Goal: Task Accomplishment & Management: Manage account settings

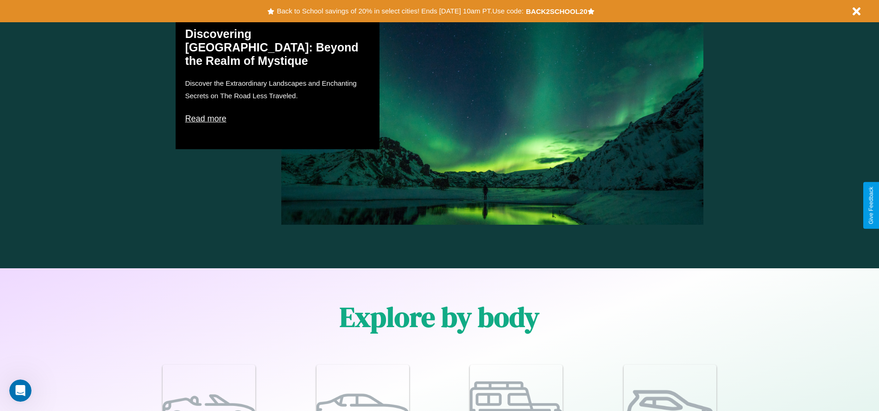
scroll to position [808, 0]
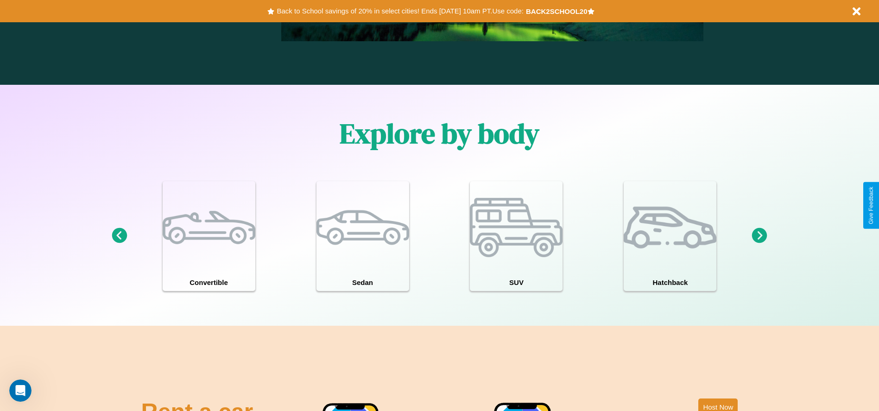
click at [119, 236] on icon at bounding box center [119, 235] width 15 height 15
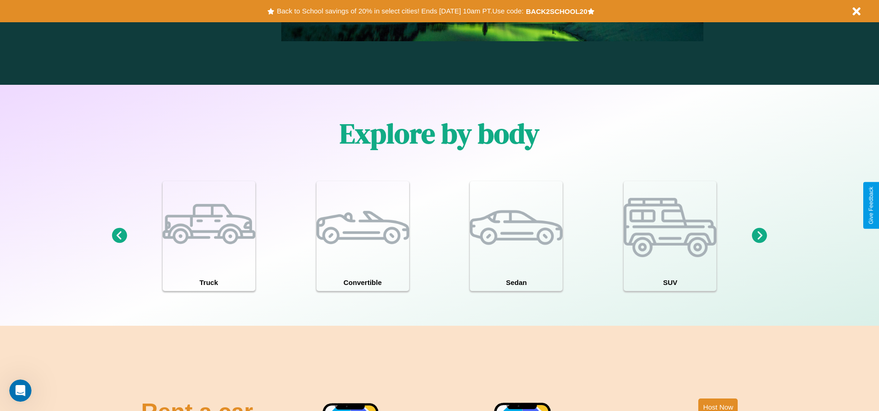
click at [119, 236] on icon at bounding box center [119, 235] width 15 height 15
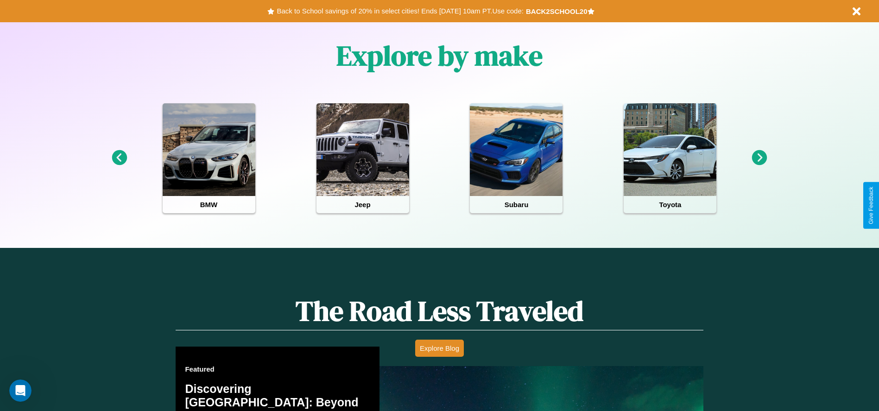
scroll to position [0, 0]
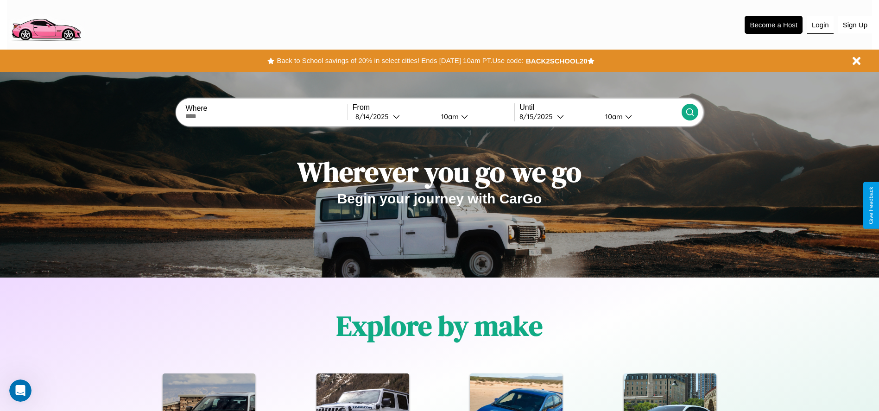
click at [820, 25] on button "Login" at bounding box center [820, 25] width 26 height 18
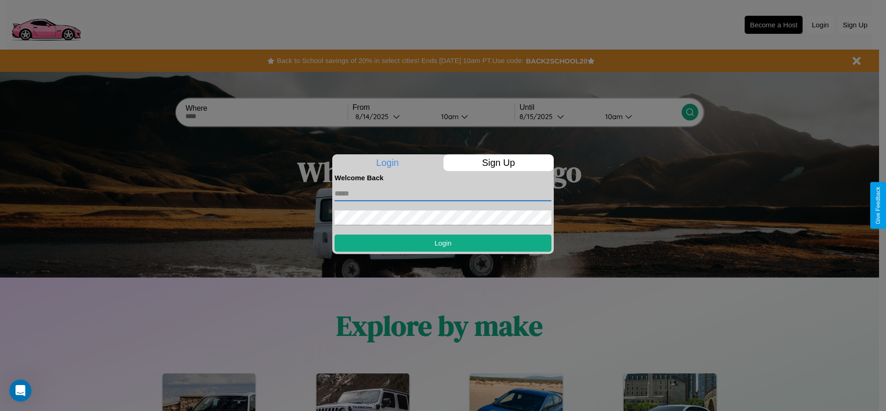
click at [443, 193] on input "text" at bounding box center [442, 193] width 217 height 15
type input "**********"
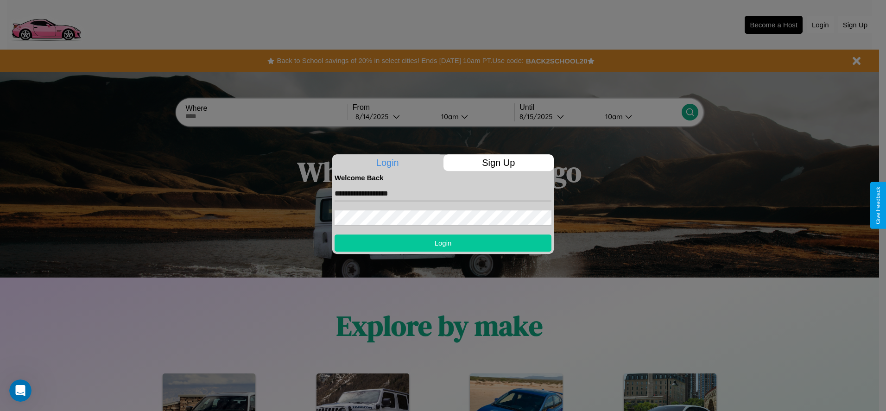
click at [443, 243] on button "Login" at bounding box center [442, 242] width 217 height 17
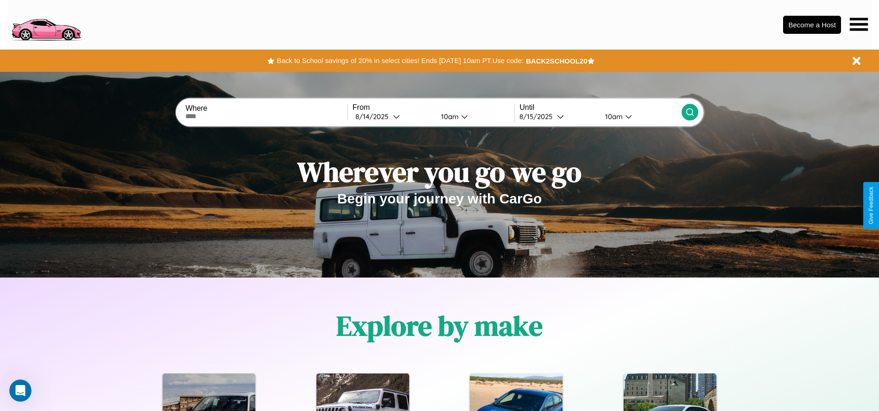
click at [858, 24] on icon at bounding box center [858, 24] width 18 height 13
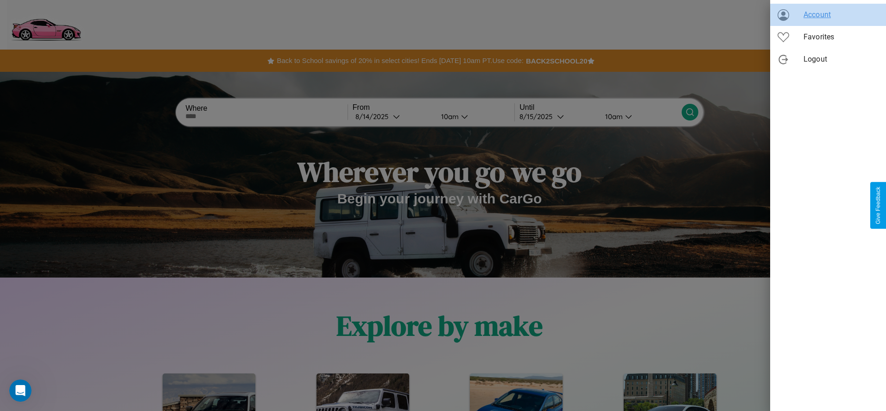
click at [828, 15] on span "Account" at bounding box center [840, 14] width 75 height 11
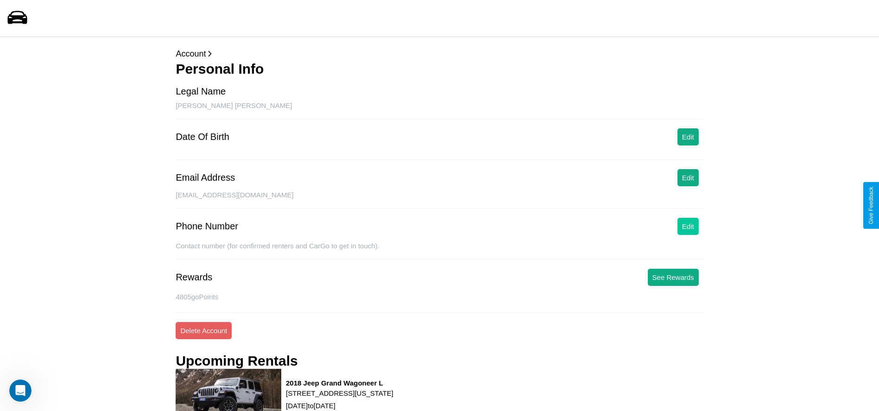
click at [687, 226] on button "Edit" at bounding box center [687, 226] width 21 height 17
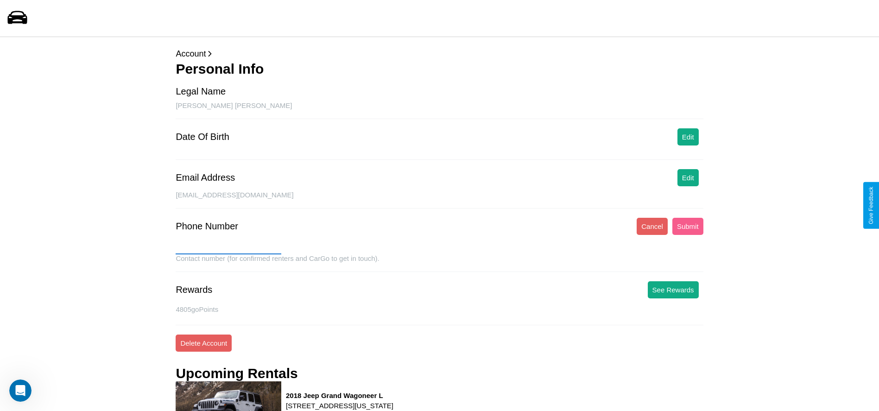
click at [228, 247] on input "text" at bounding box center [229, 246] width 106 height 15
type input "**********"
